Goal: Task Accomplishment & Management: Manage account settings

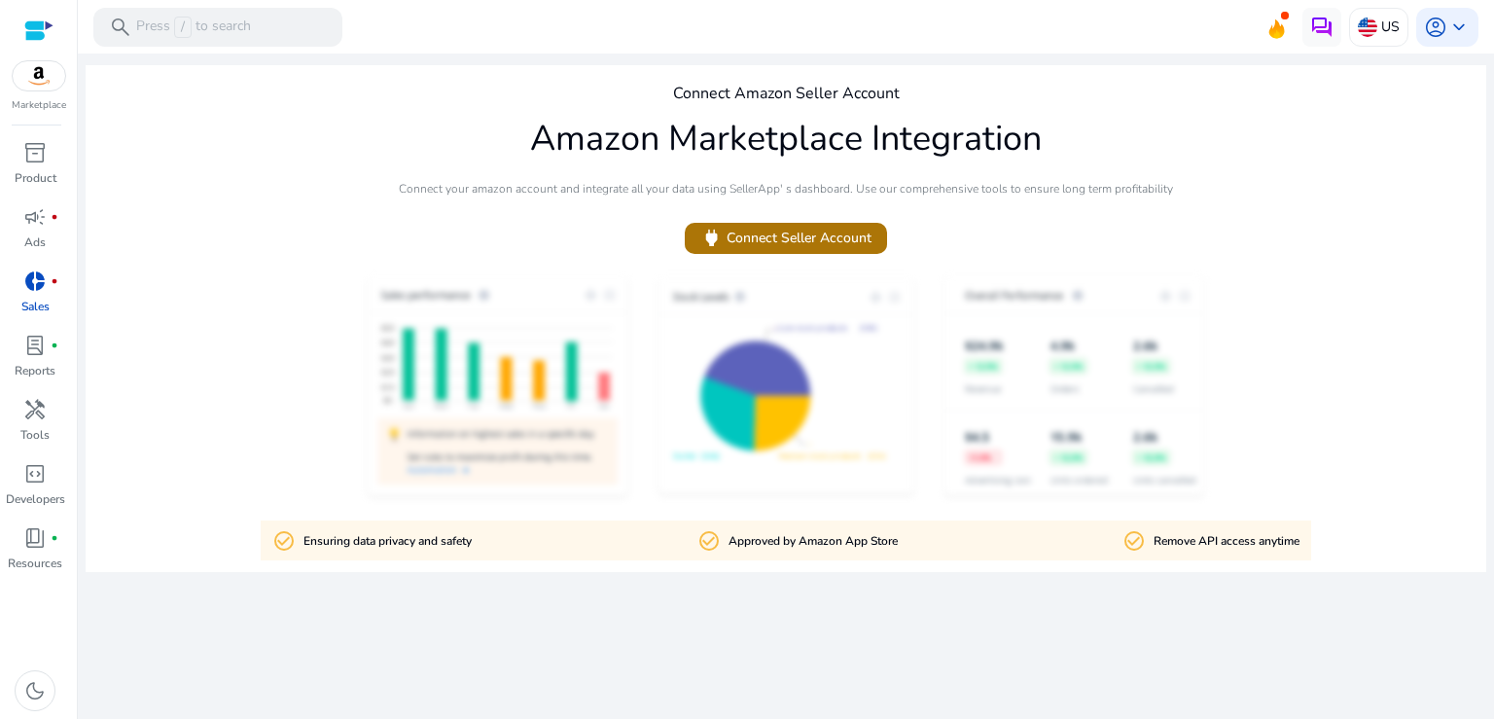
click at [803, 241] on span "power Connect Seller Account" at bounding box center [785, 238] width 171 height 22
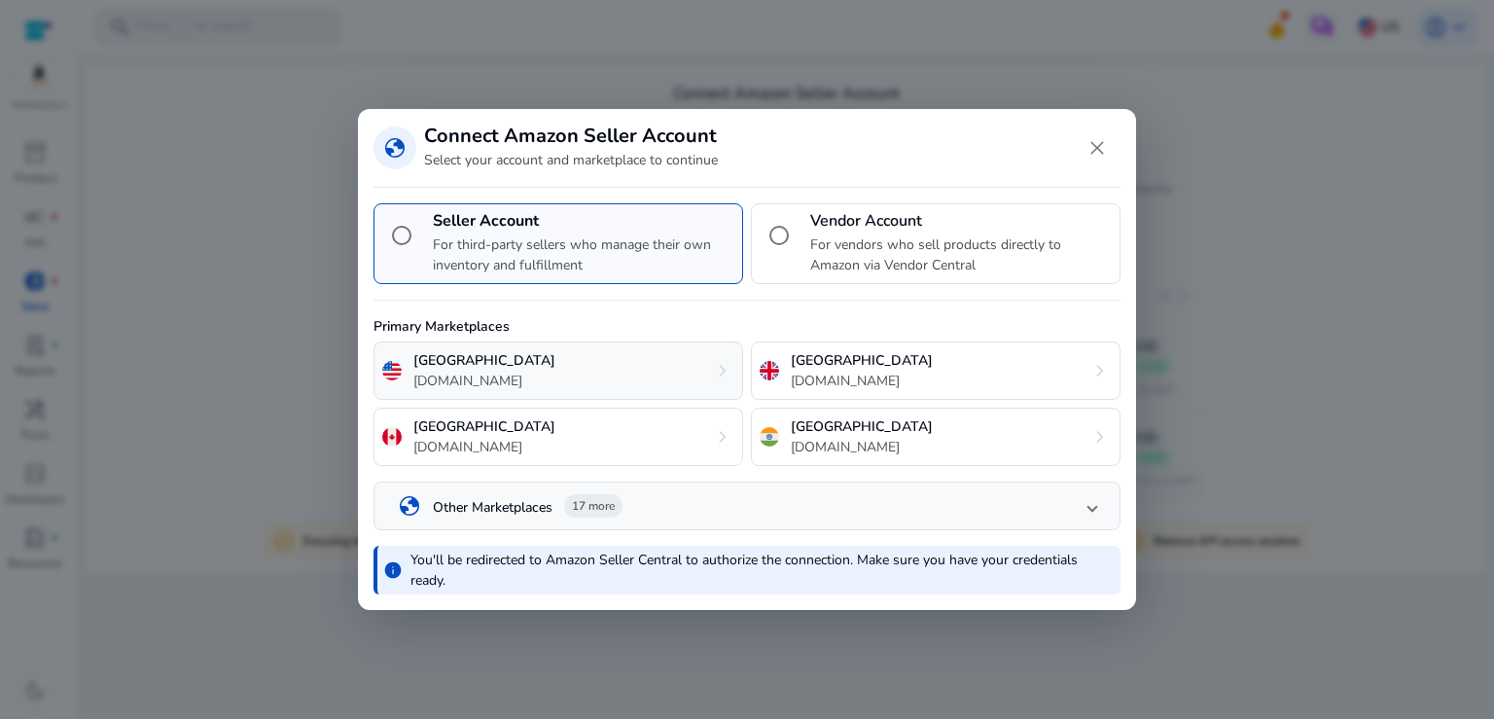
click at [686, 371] on div "United States [DOMAIN_NAME] chevron_right" at bounding box center [558, 370] width 370 height 58
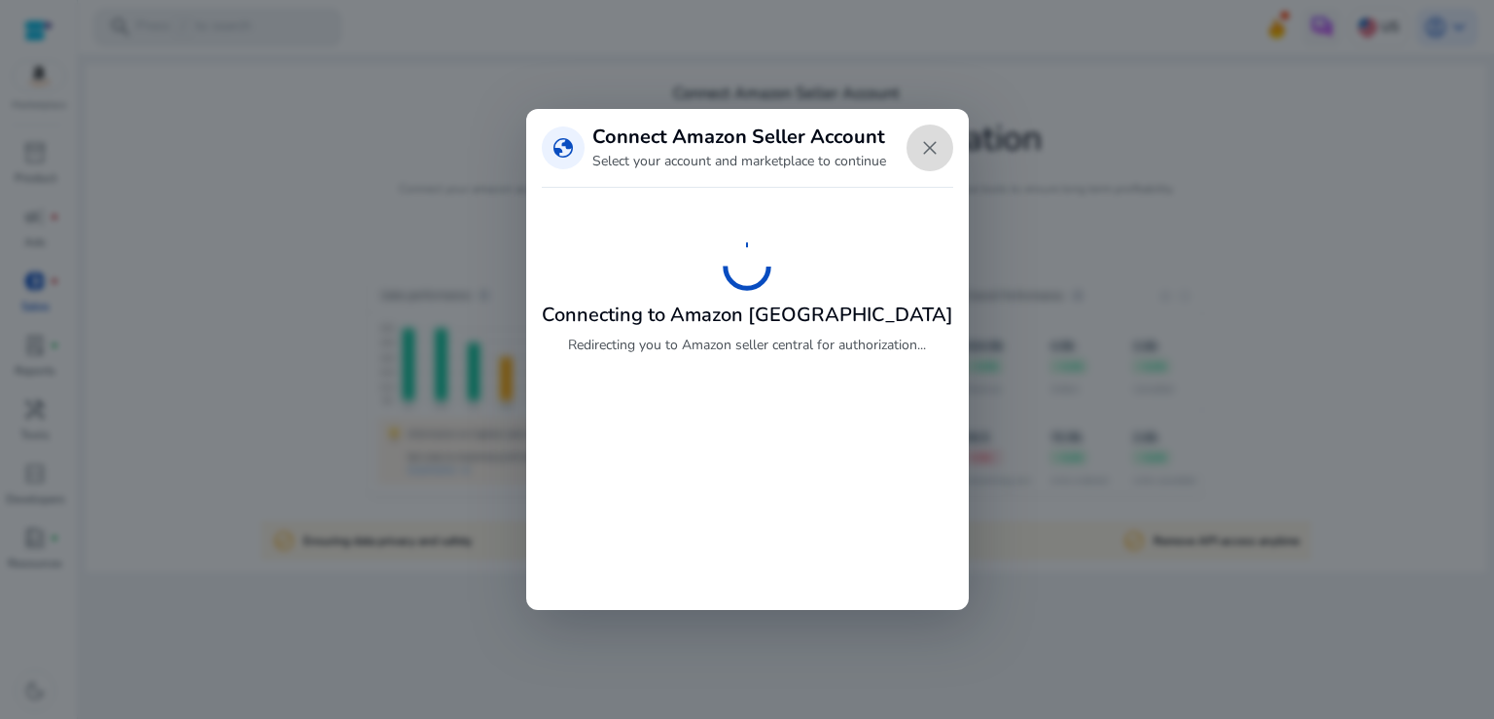
click at [913, 158] on span "Close dialog" at bounding box center [929, 147] width 47 height 47
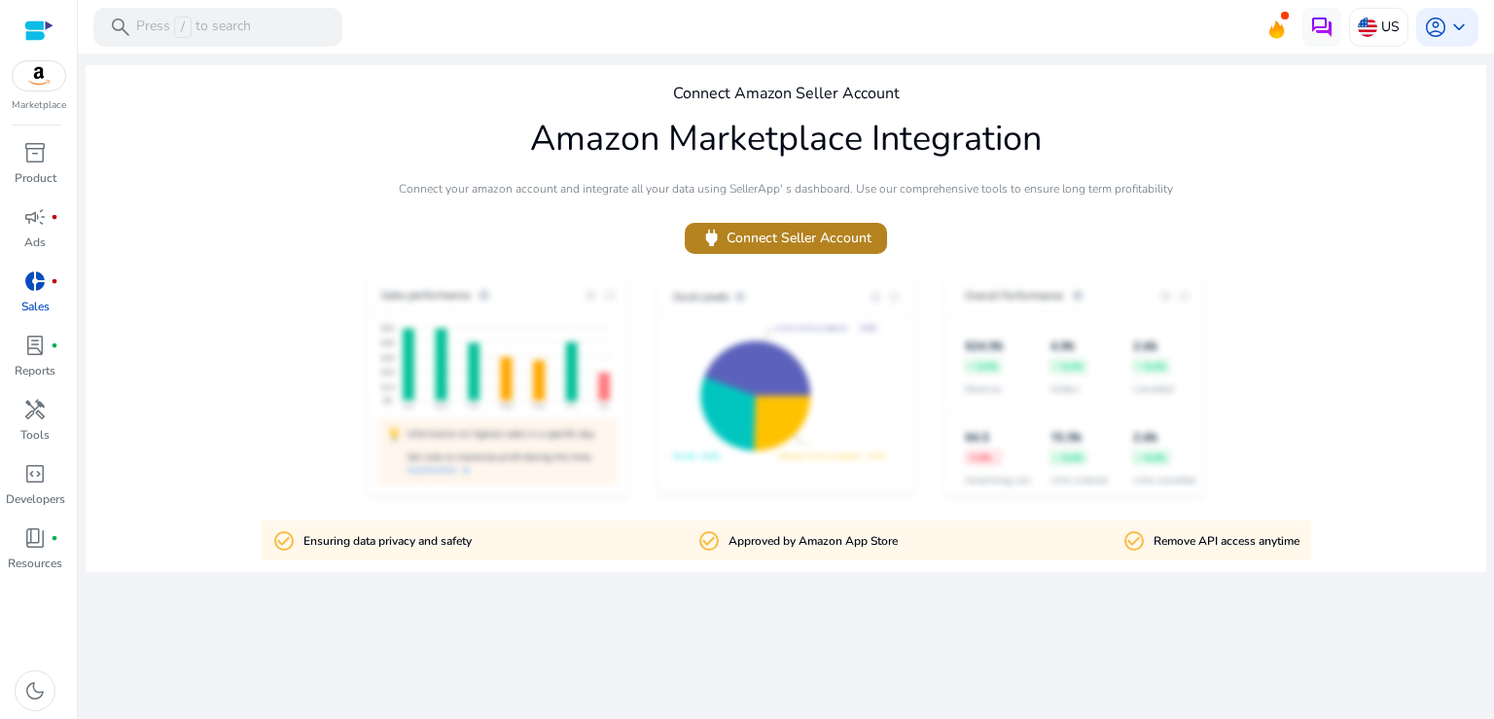
click at [792, 249] on span "power Connect Seller Account" at bounding box center [785, 238] width 171 height 22
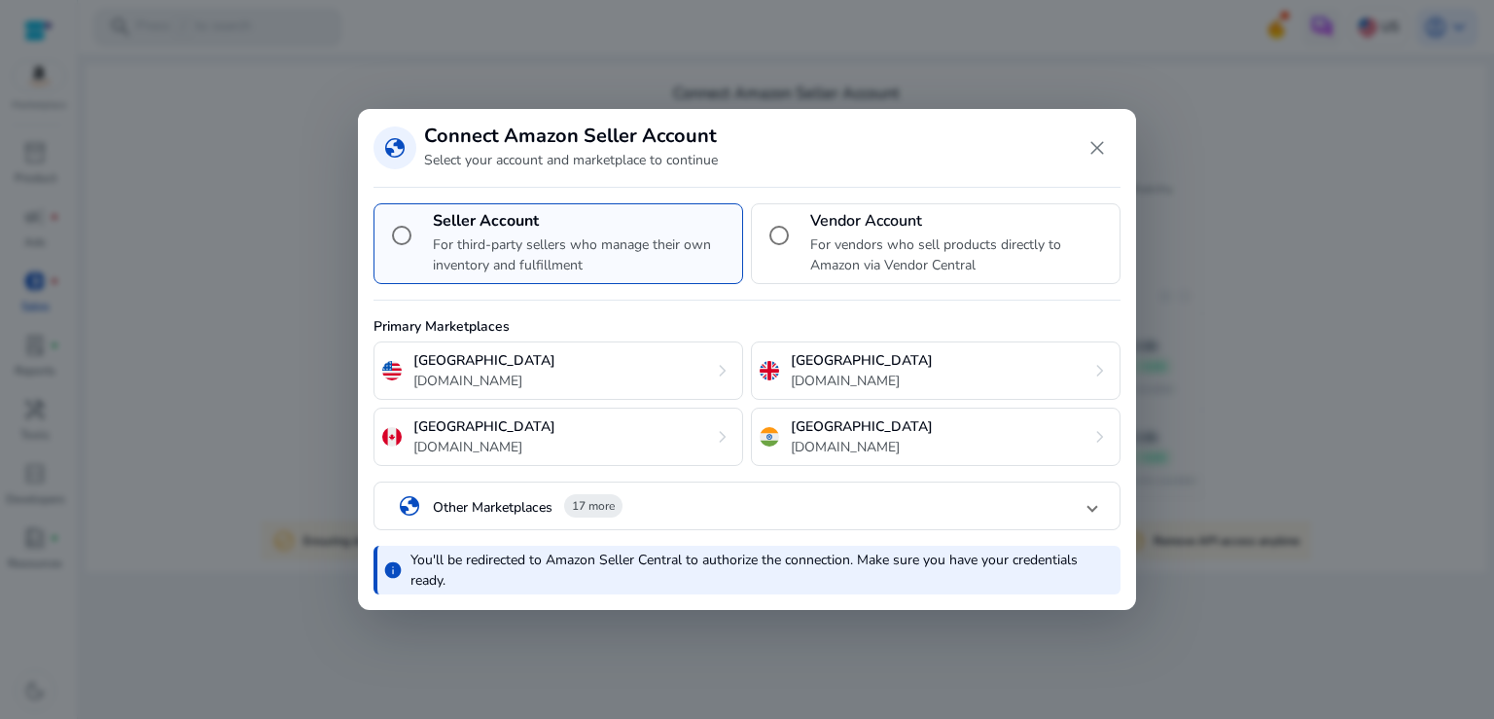
click at [615, 510] on span "17 more" at bounding box center [593, 506] width 43 height 16
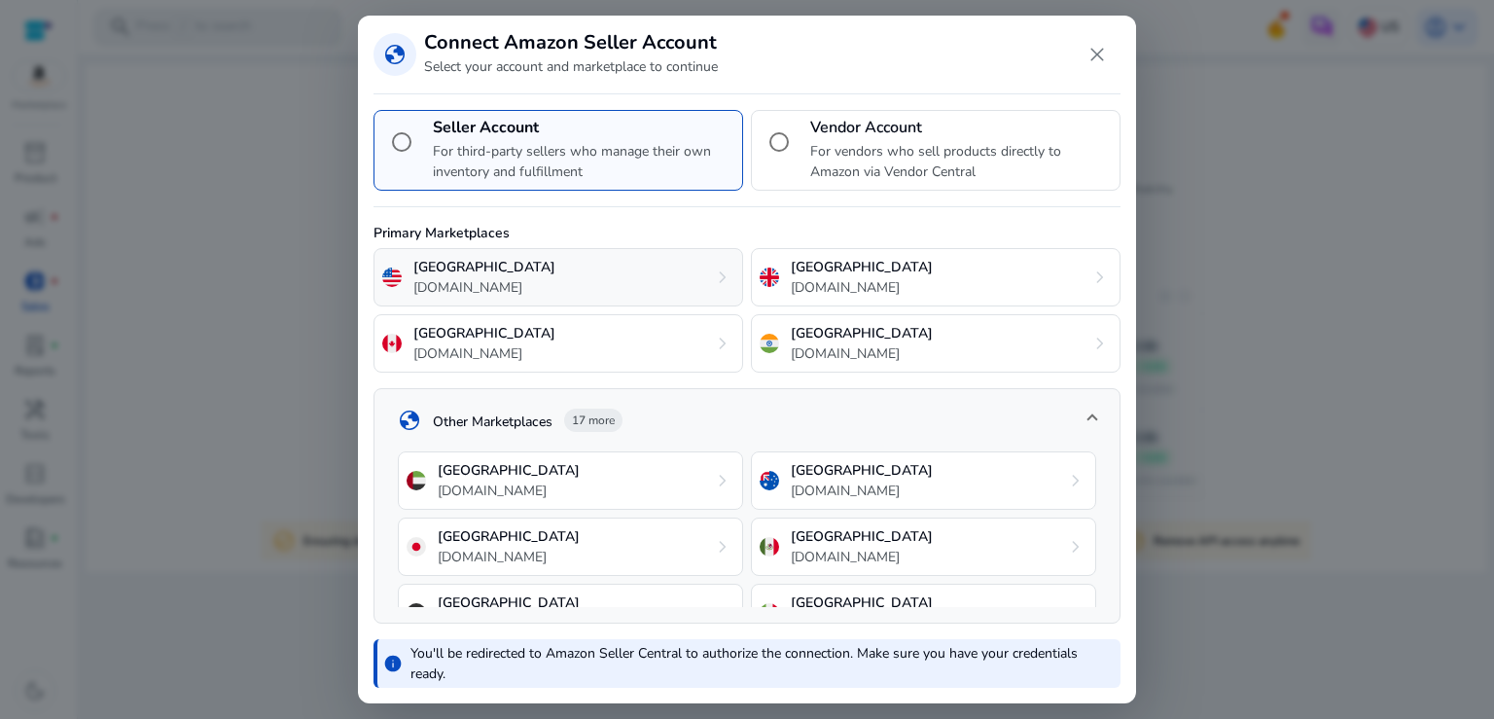
click at [570, 259] on div "United States amazon.com chevron_right" at bounding box center [558, 277] width 370 height 58
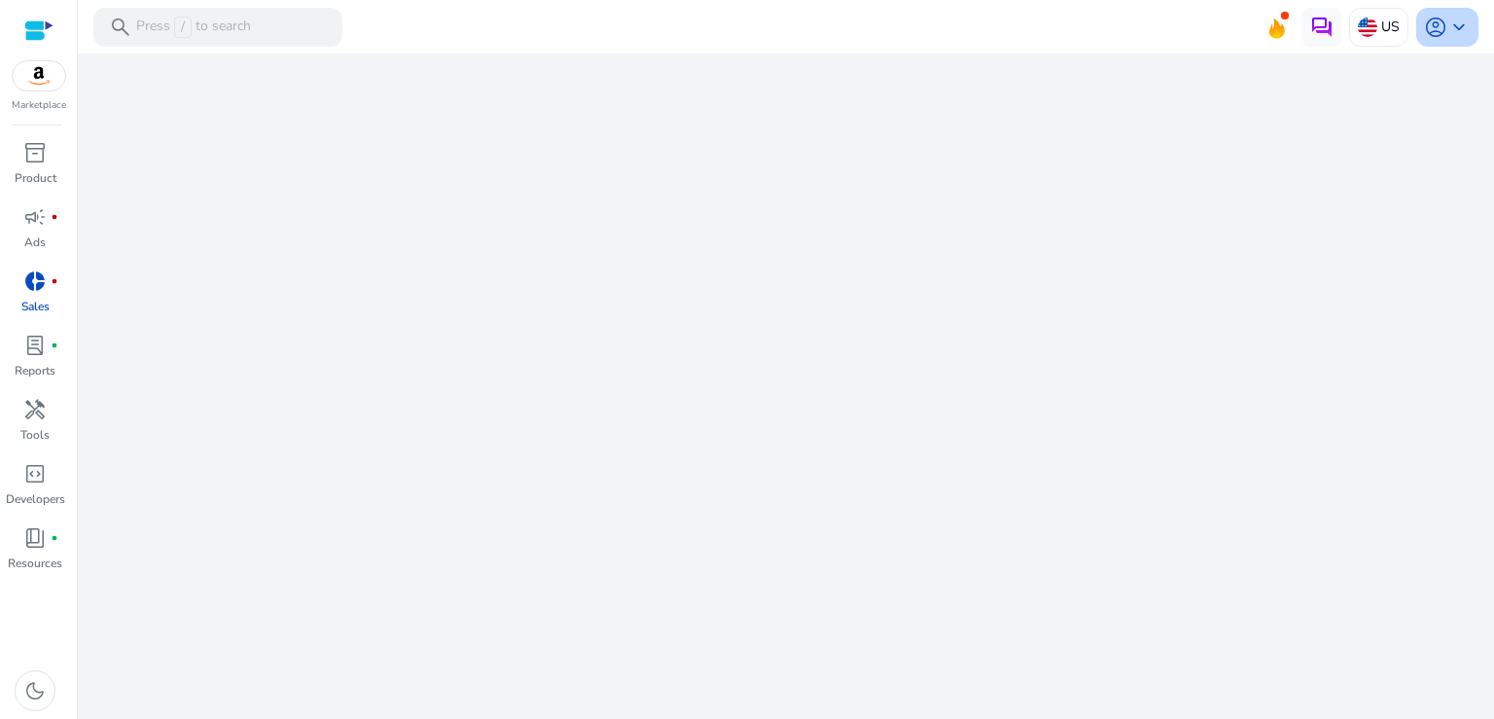
click at [1473, 34] on div "account_circle keyboard_arrow_down" at bounding box center [1447, 27] width 62 height 39
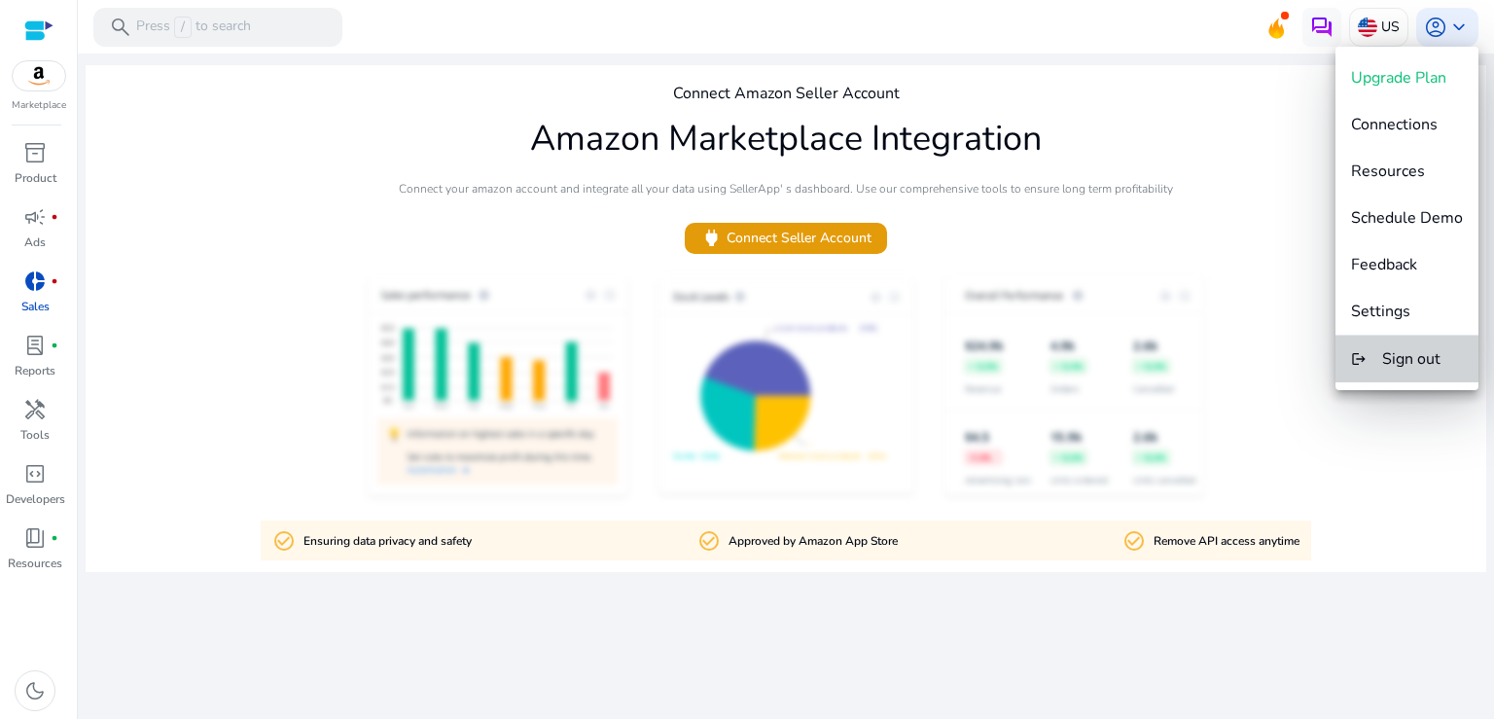
click at [1426, 356] on span "Sign out" at bounding box center [1411, 358] width 58 height 21
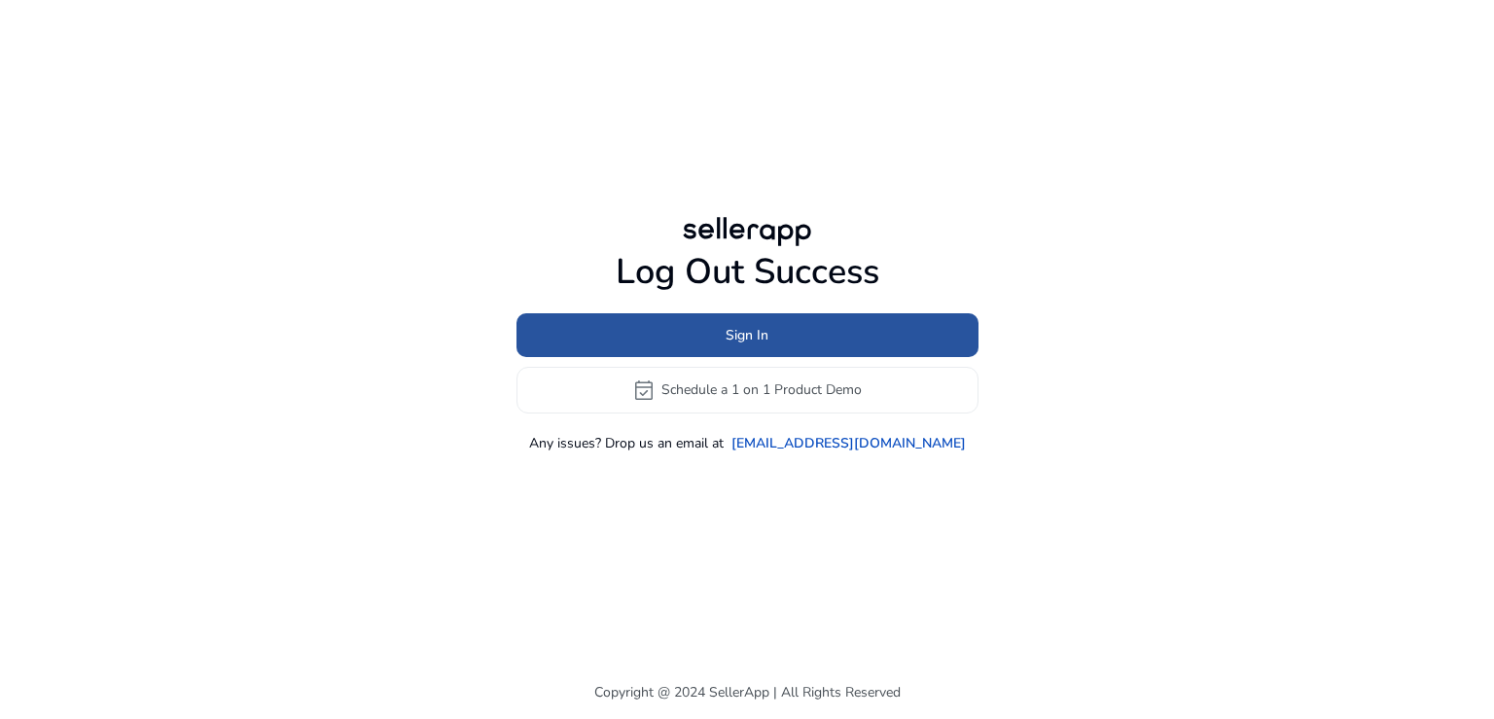
click at [766, 337] on span "Sign In" at bounding box center [746, 335] width 43 height 20
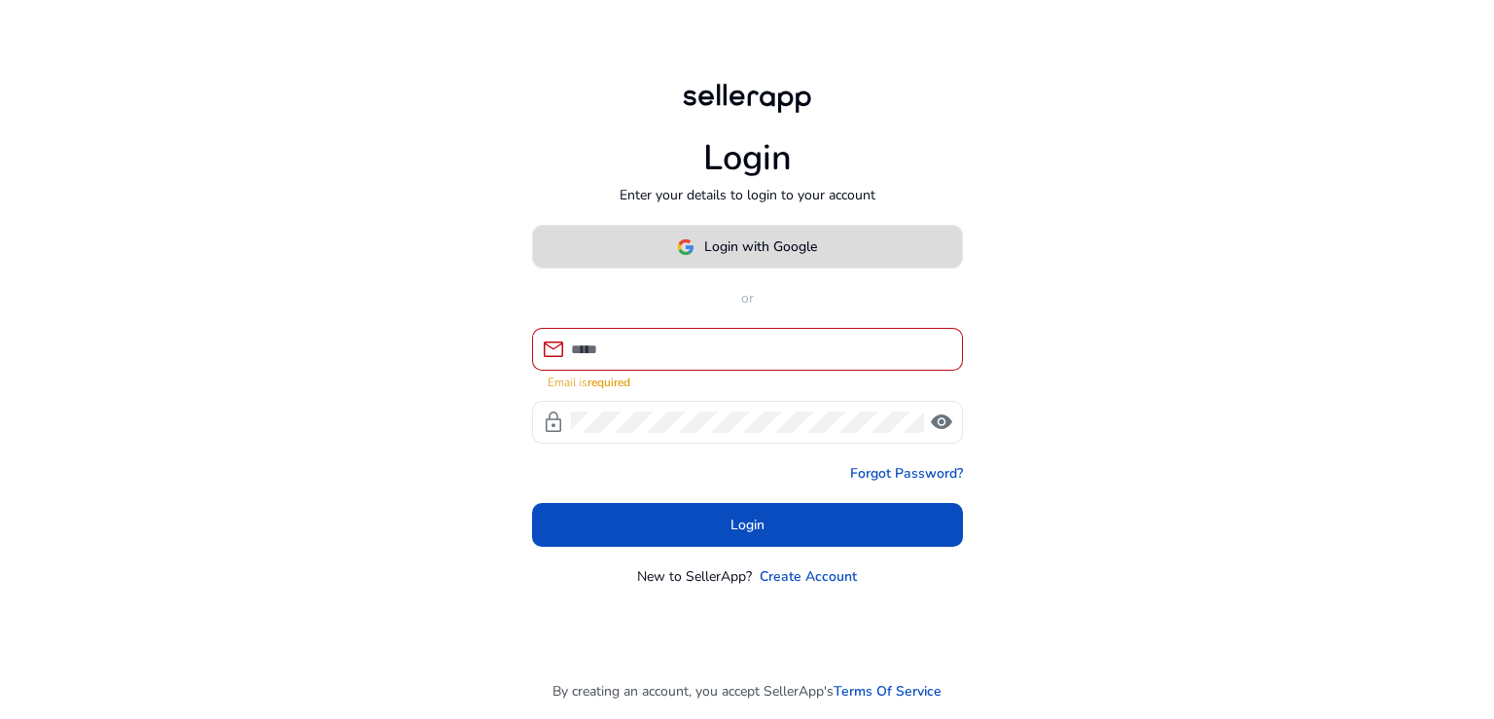
click at [811, 255] on span "Login with Google" at bounding box center [760, 246] width 113 height 20
